Goal: Task Accomplishment & Management: Use online tool/utility

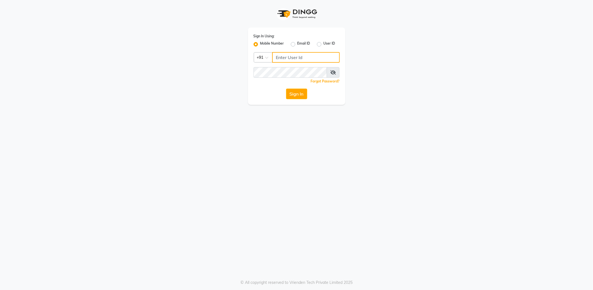
click at [289, 59] on input "Username" at bounding box center [306, 57] width 68 height 11
click at [329, 72] on span at bounding box center [333, 72] width 13 height 11
click at [334, 69] on span at bounding box center [333, 72] width 13 height 11
click at [333, 72] on icon at bounding box center [334, 72] width 6 height 4
click at [322, 58] on input "Username" at bounding box center [306, 57] width 68 height 11
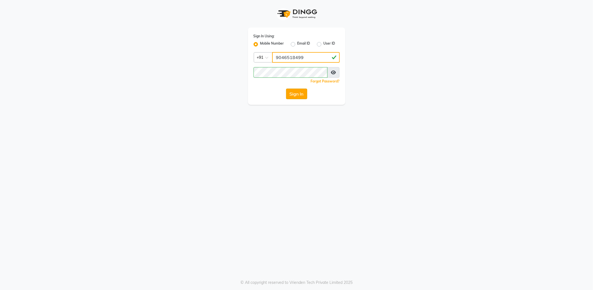
type input "9046518499"
click at [307, 94] on button "Sign In" at bounding box center [296, 93] width 21 height 11
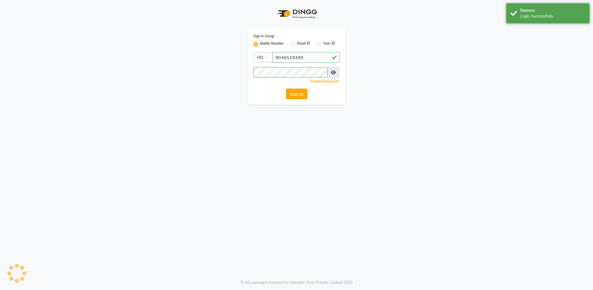
select select "service"
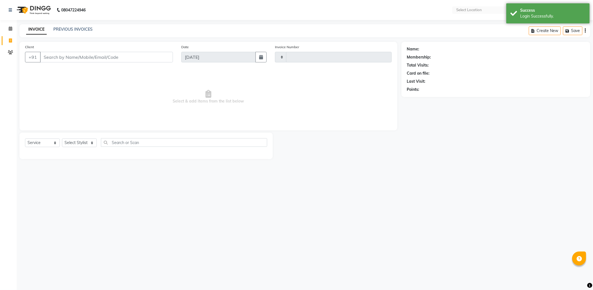
type input "5183"
select select "en"
select select "5687"
